Goal: Information Seeking & Learning: Learn about a topic

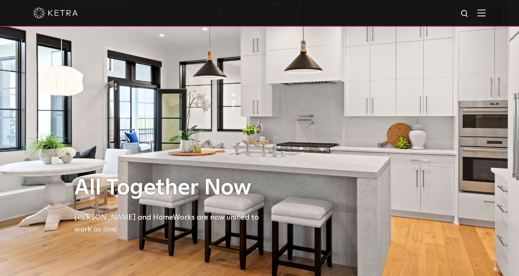
click at [483, 16] on span at bounding box center [482, 12] width 8 height 7
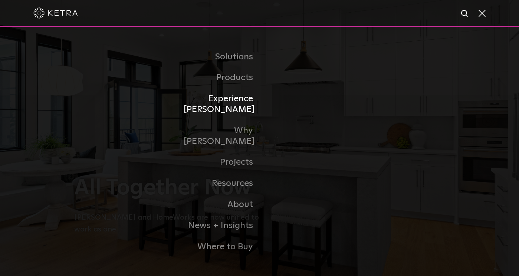
click at [240, 111] on link "Experience [PERSON_NAME]" at bounding box center [222, 104] width 76 height 32
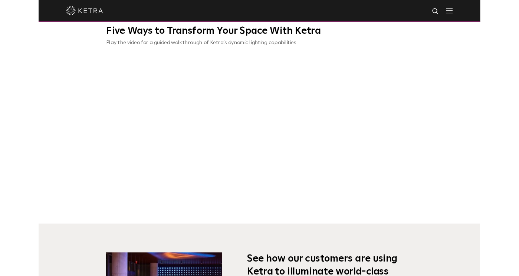
scroll to position [281, 0]
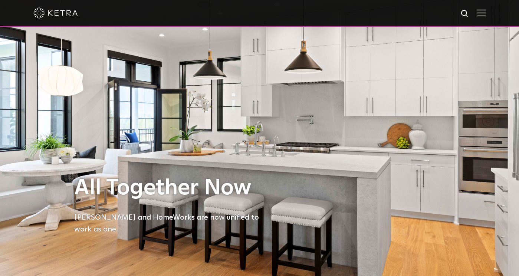
click at [485, 14] on img at bounding box center [482, 12] width 8 height 7
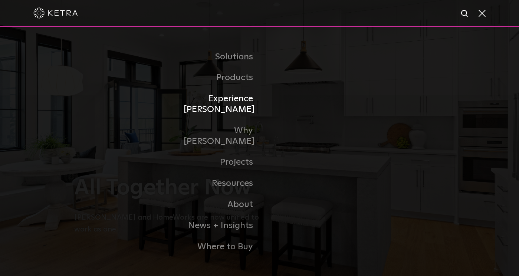
click at [247, 111] on link "Experience [PERSON_NAME]" at bounding box center [222, 104] width 76 height 32
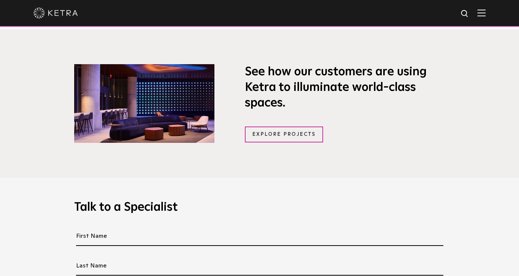
scroll to position [485, 0]
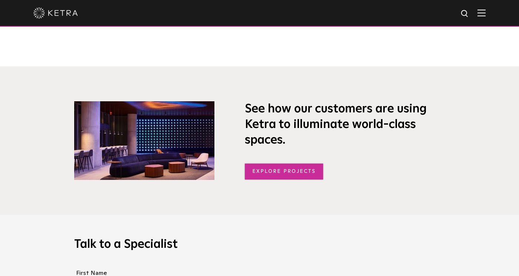
click at [293, 170] on link "Explore Projects" at bounding box center [284, 172] width 79 height 16
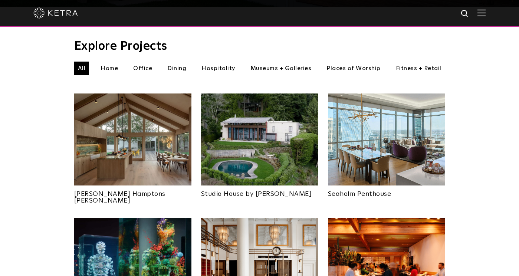
scroll to position [255, 0]
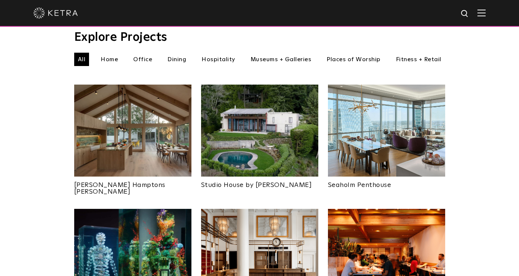
click at [132, 153] on img at bounding box center [132, 131] width 117 height 92
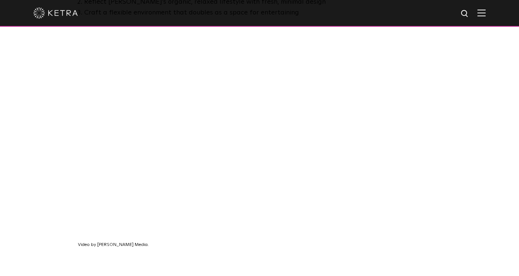
scroll to position [510, 0]
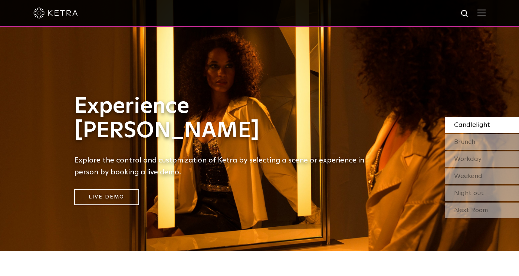
scroll to position [26, 0]
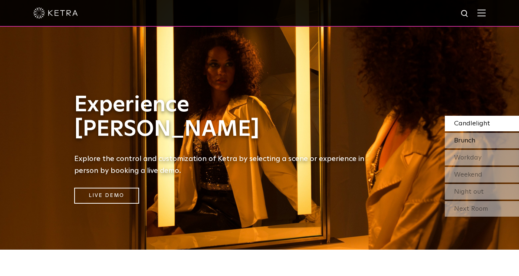
click at [461, 139] on span "Brunch" at bounding box center [464, 140] width 21 height 7
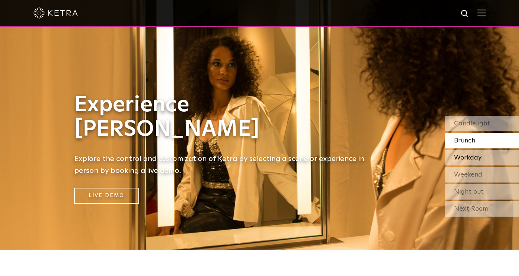
click at [462, 160] on span "Workday" at bounding box center [467, 157] width 27 height 7
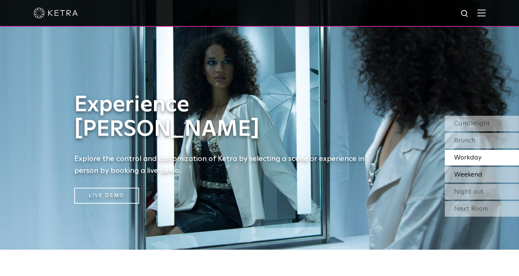
click at [463, 174] on span "Weekend" at bounding box center [468, 174] width 28 height 7
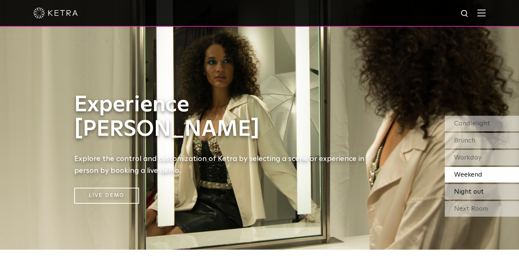
click at [466, 191] on span "Night out" at bounding box center [469, 192] width 30 height 7
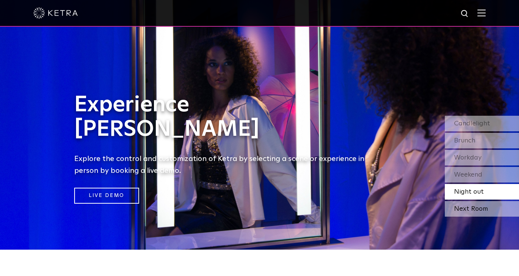
click at [469, 213] on div "Next Room" at bounding box center [482, 209] width 74 height 16
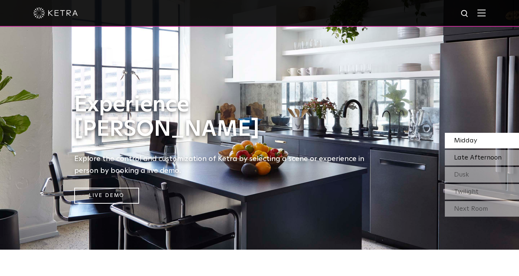
click at [464, 159] on span "Late Afternoon" at bounding box center [478, 157] width 48 height 7
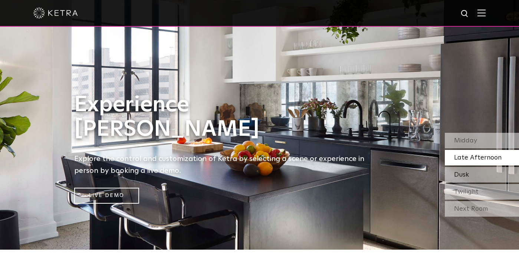
click at [465, 167] on div "Dusk" at bounding box center [482, 175] width 74 height 16
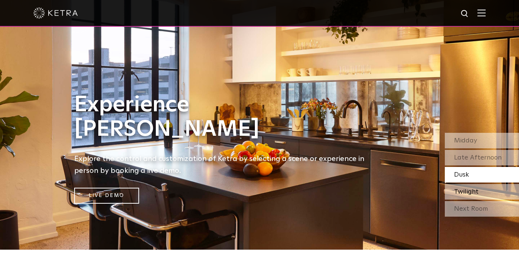
click at [470, 192] on span "Twilight" at bounding box center [466, 192] width 24 height 7
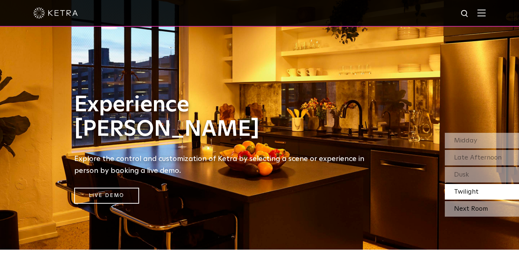
click at [471, 206] on div "Next Room" at bounding box center [482, 209] width 74 height 16
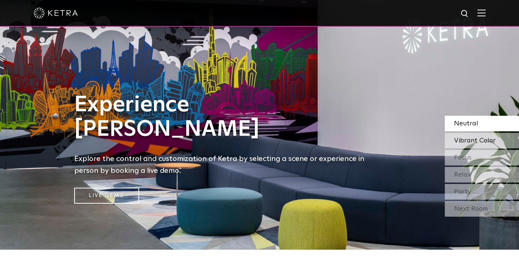
click at [460, 141] on span "Vibrant Color" at bounding box center [475, 140] width 42 height 7
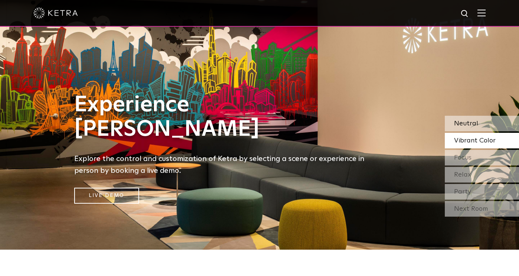
click at [462, 128] on div "Neutral" at bounding box center [482, 124] width 74 height 16
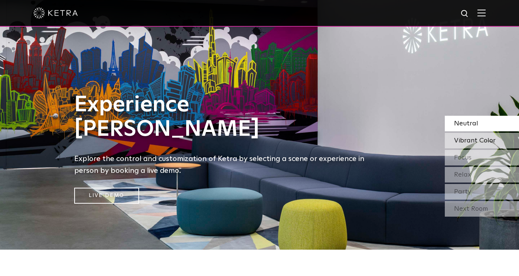
click at [468, 144] on div "Vibrant Color" at bounding box center [482, 141] width 74 height 16
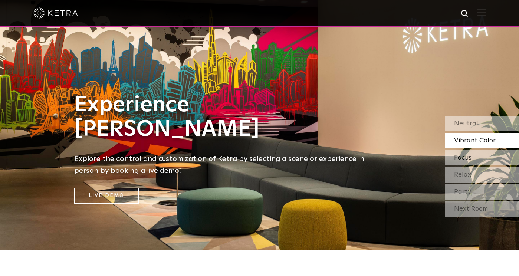
click at [469, 160] on span "Focus" at bounding box center [462, 157] width 17 height 7
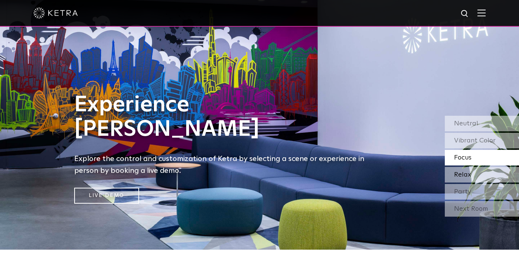
click at [470, 179] on div "Relax" at bounding box center [482, 175] width 74 height 16
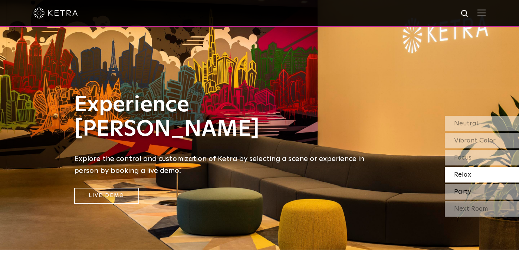
click at [473, 194] on div "Party" at bounding box center [482, 192] width 74 height 16
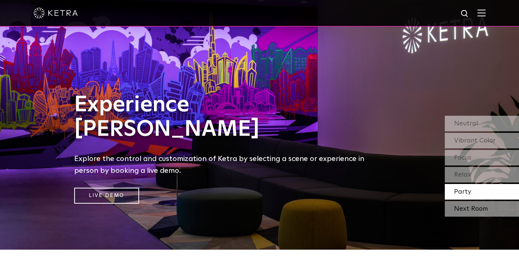
click at [474, 207] on div "Next Room" at bounding box center [482, 209] width 74 height 16
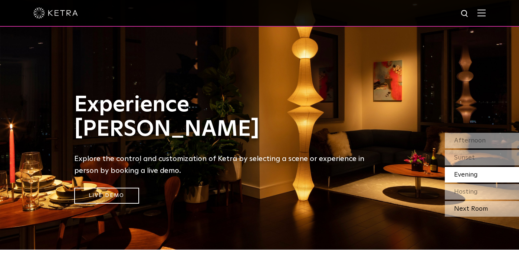
click at [473, 212] on div "Next Room" at bounding box center [482, 209] width 74 height 16
